Goal: Information Seeking & Learning: Check status

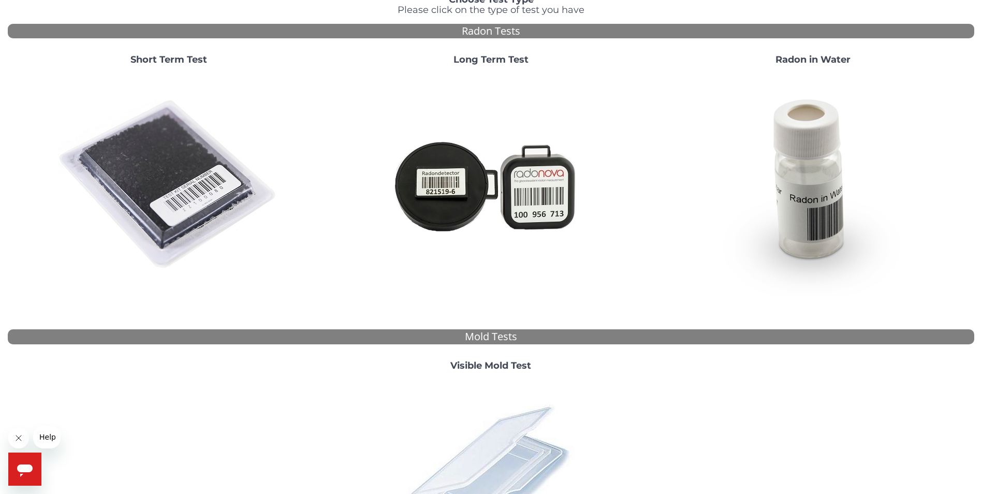
scroll to position [207, 0]
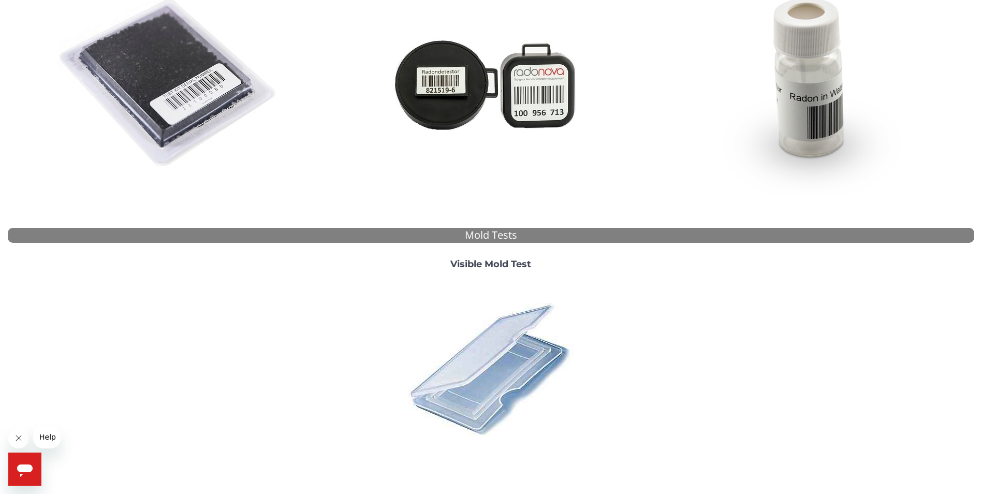
click at [477, 354] on img at bounding box center [490, 368] width 181 height 181
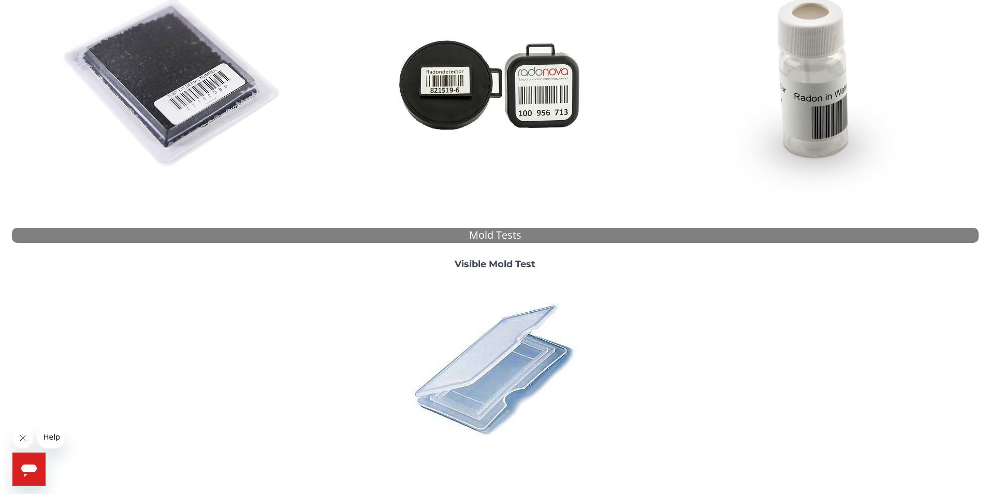
scroll to position [0, 0]
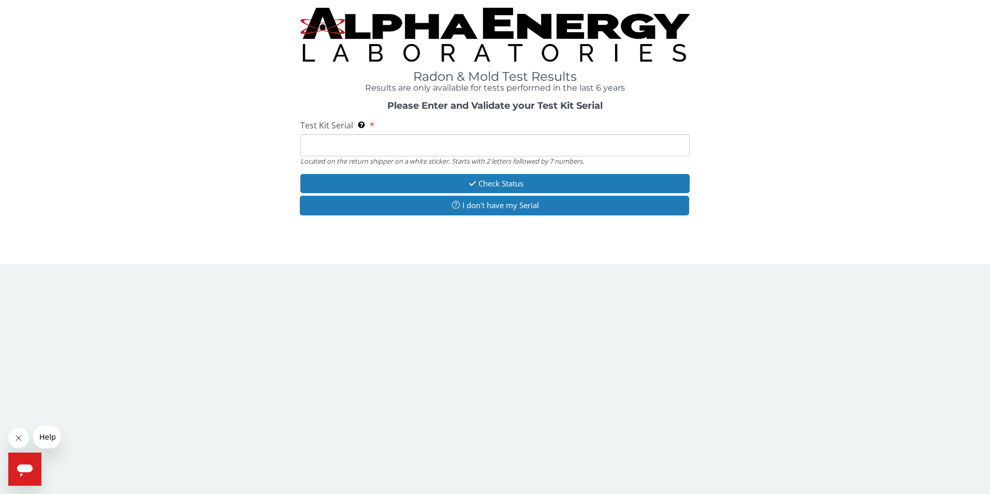
click at [357, 144] on input "Test Kit Serial Located on the return shipper on a white sticker. Starts with 2…" at bounding box center [495, 145] width 390 height 22
type input "ML 186912"
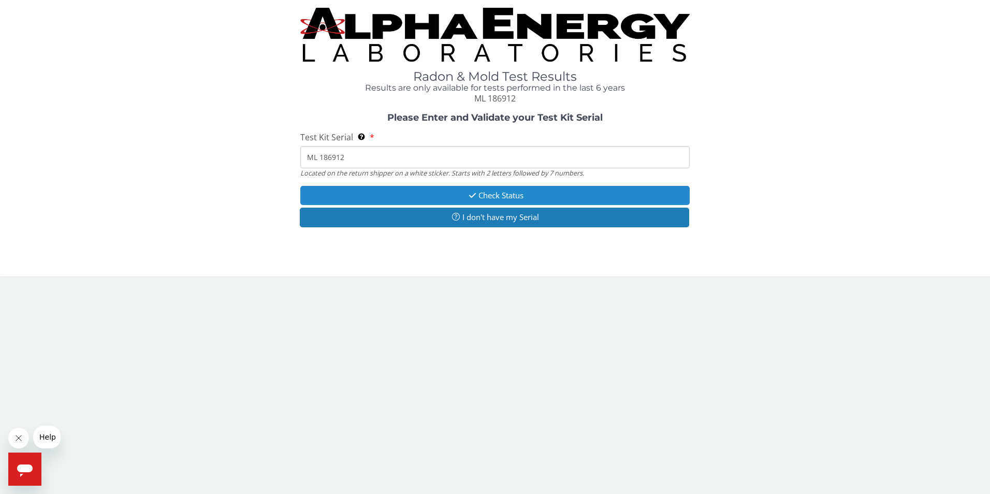
click at [454, 198] on button "Check Status" at bounding box center [495, 195] width 390 height 19
